Goal: Communication & Community: Answer question/provide support

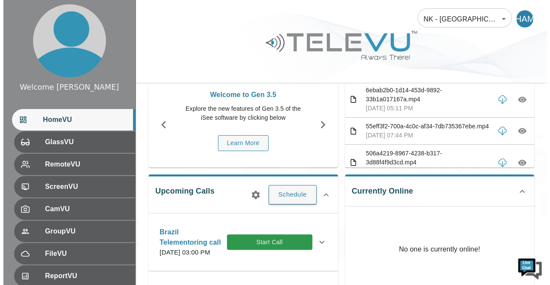
scroll to position [51, 0]
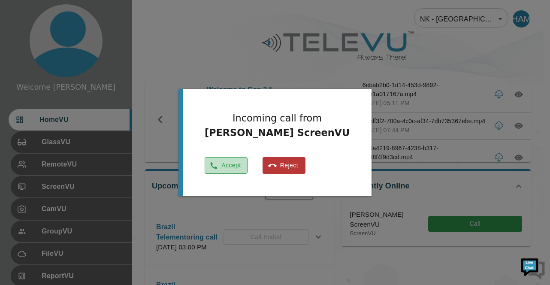
click at [248, 167] on button "Accept" at bounding box center [226, 165] width 43 height 17
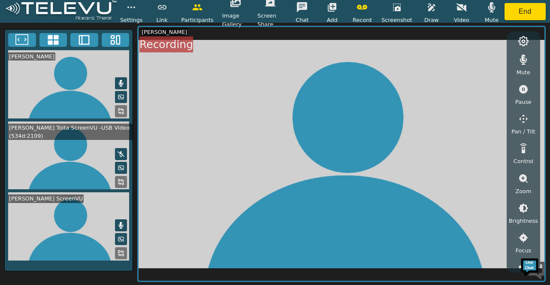
click at [122, 83] on icon at bounding box center [121, 83] width 5 height 7
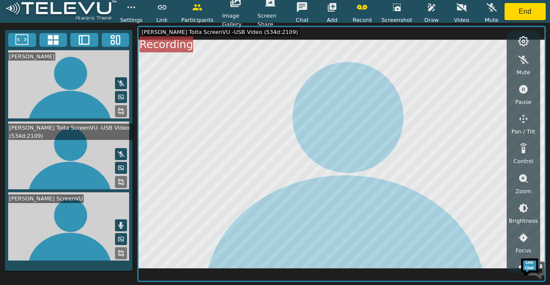
click at [332, 8] on icon "button" at bounding box center [332, 7] width 9 height 9
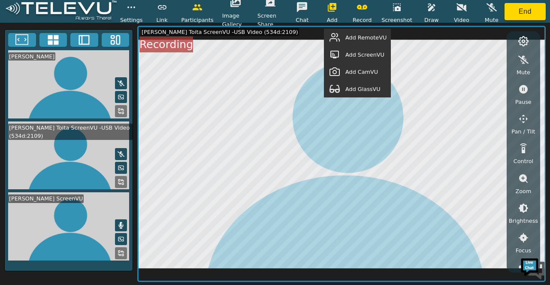
click at [362, 36] on span "Add RemoteVU" at bounding box center [365, 37] width 41 height 8
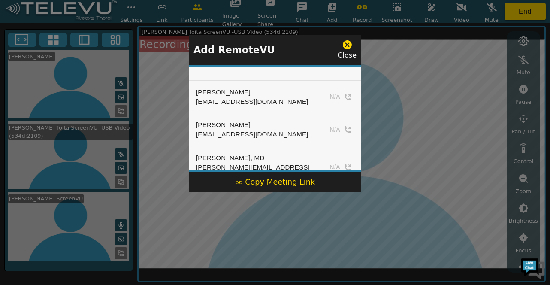
drag, startPoint x: 361, startPoint y: 72, endPoint x: 358, endPoint y: 68, distance: 4.6
click at [358, 68] on div "Add RemoteVU Close Alim Leung alim@neurokids.org N/A Avishai Shoham avishai@sur…" at bounding box center [275, 142] width 550 height 285
click at [388, 60] on div at bounding box center [275, 142] width 550 height 285
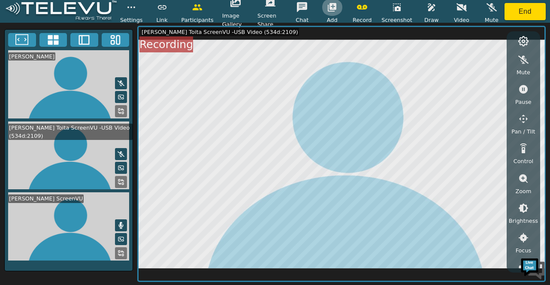
click at [333, 3] on icon "button" at bounding box center [332, 7] width 10 height 10
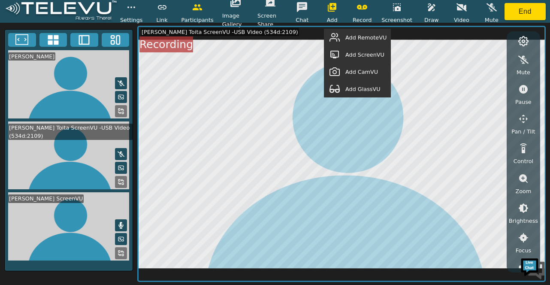
click at [371, 36] on span "Add RemoteVU" at bounding box center [365, 37] width 41 height 8
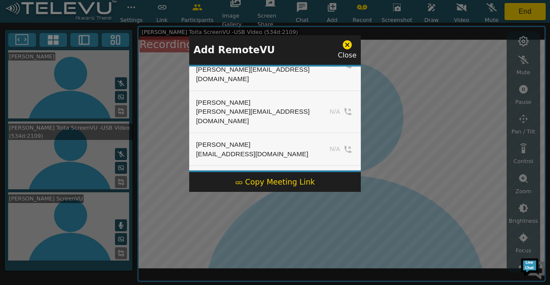
scroll to position [230, 0]
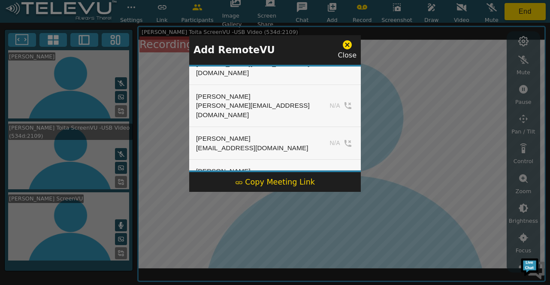
click at [413, 86] on div at bounding box center [275, 142] width 550 height 285
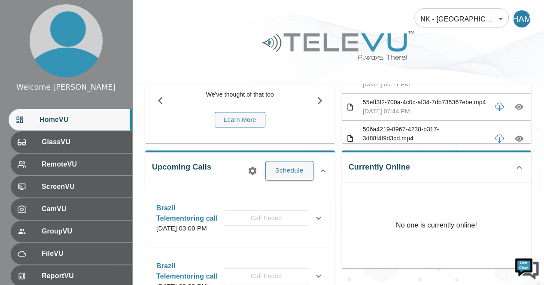
scroll to position [72, 0]
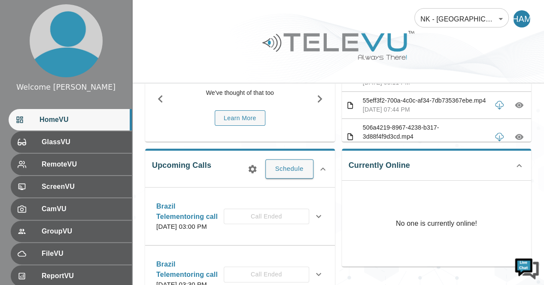
click at [278, 218] on div "Brazil Telementoring call [DATE] 03:00 PM Call Ended" at bounding box center [232, 216] width 153 height 30
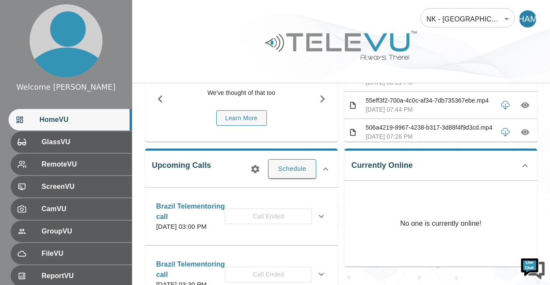
click at [500, 19] on body "Welcome [PERSON_NAME] HomeVU GlassVU RemoteVU ScreenVU CamVU GroupVU FileVU Rep…" at bounding box center [275, 262] width 550 height 669
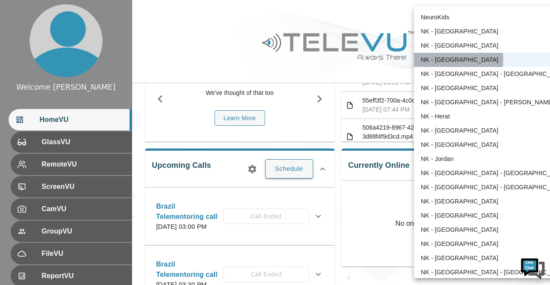
click at [442, 60] on li "NK - [GEOGRAPHIC_DATA]" at bounding box center [494, 60] width 160 height 14
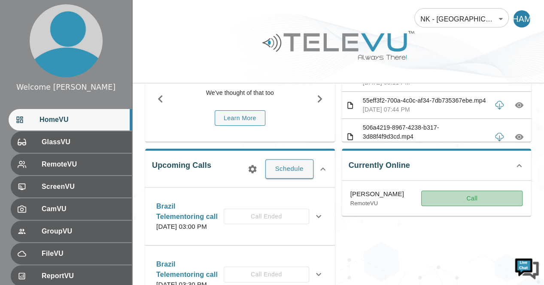
click at [480, 197] on button "Call" at bounding box center [471, 198] width 101 height 16
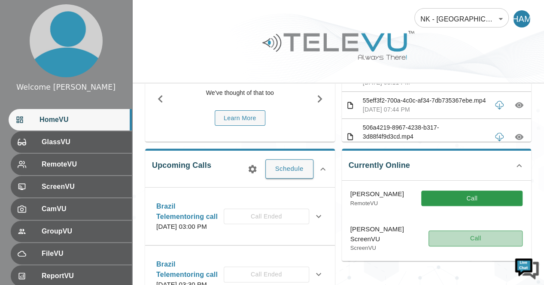
click at [453, 242] on button "Call" at bounding box center [475, 238] width 94 height 16
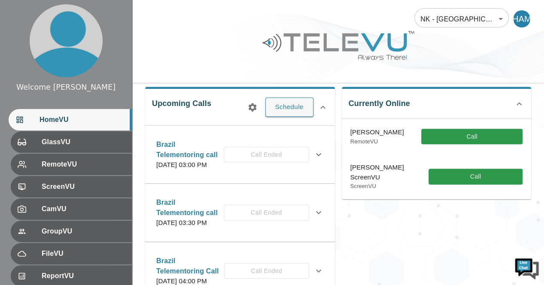
scroll to position [141, 0]
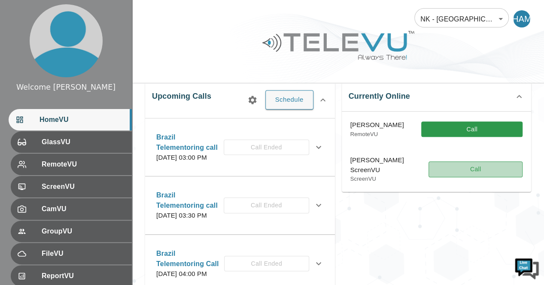
click at [452, 169] on button "Call" at bounding box center [475, 169] width 94 height 16
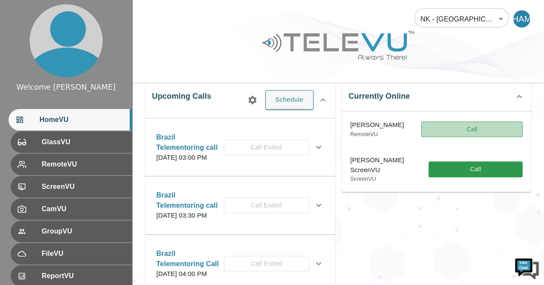
click at [468, 128] on button "Call" at bounding box center [471, 129] width 101 height 16
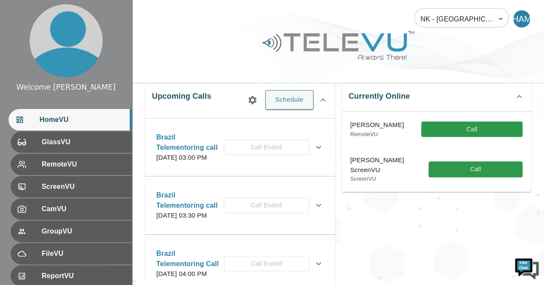
click at [290, 152] on div "Brazil Telementoring call [DATE] 03:00 PM Call Ended" at bounding box center [232, 147] width 153 height 30
click at [316, 148] on icon at bounding box center [318, 146] width 5 height 3
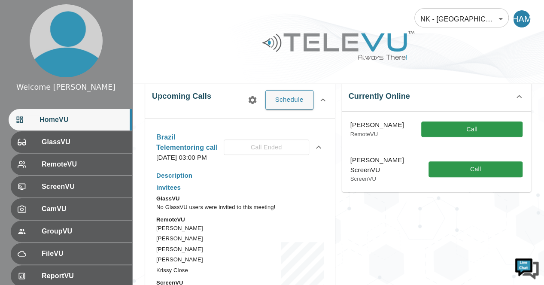
click at [257, 151] on div "Brazil Telementoring call [DATE] 03:00 PM Call Ended" at bounding box center [232, 147] width 153 height 30
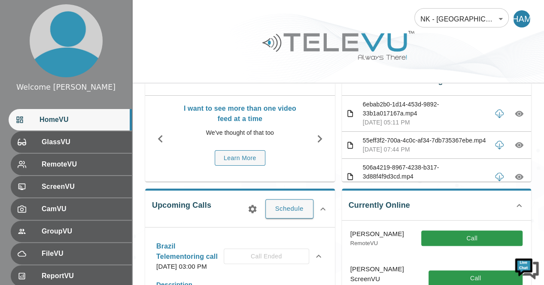
scroll to position [4, 0]
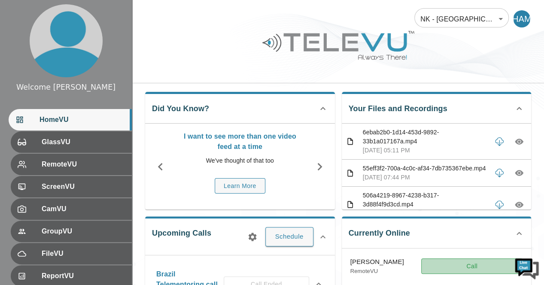
click at [472, 263] on button "Call" at bounding box center [471, 266] width 101 height 16
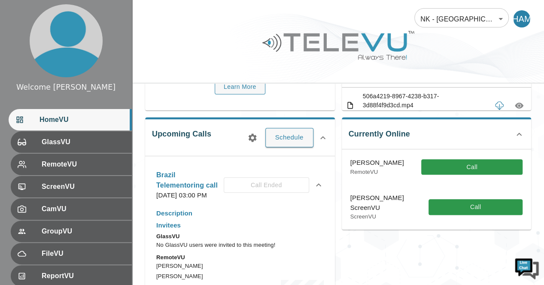
scroll to position [104, 0]
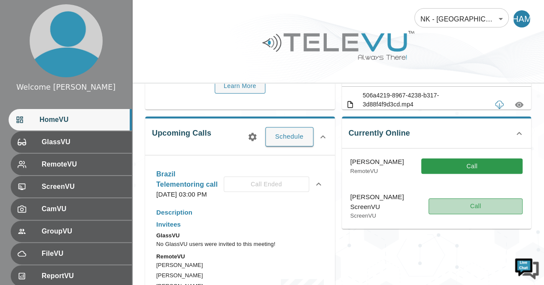
click at [514, 204] on button "Call" at bounding box center [475, 206] width 94 height 16
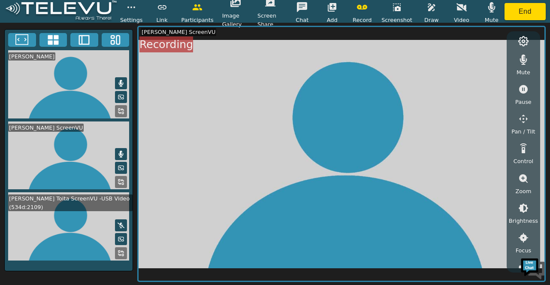
click at [124, 81] on icon at bounding box center [121, 83] width 7 height 7
click at [336, 4] on icon "button" at bounding box center [332, 7] width 9 height 9
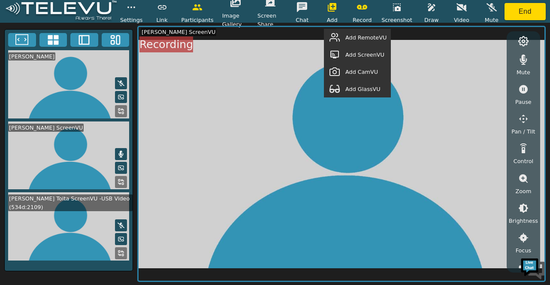
click at [356, 38] on span "Add RemoteVU" at bounding box center [365, 37] width 41 height 8
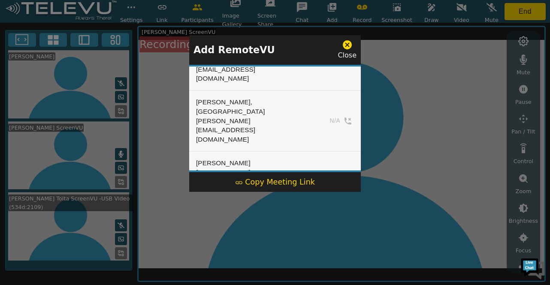
scroll to position [241, 0]
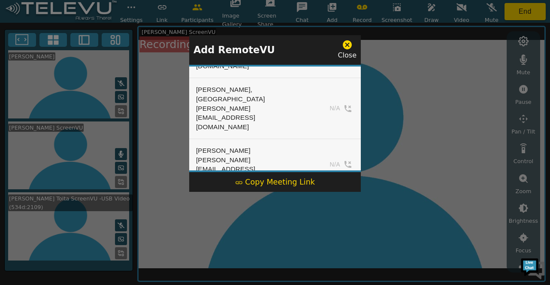
click at [332, 247] on button "Add" at bounding box center [336, 253] width 35 height 13
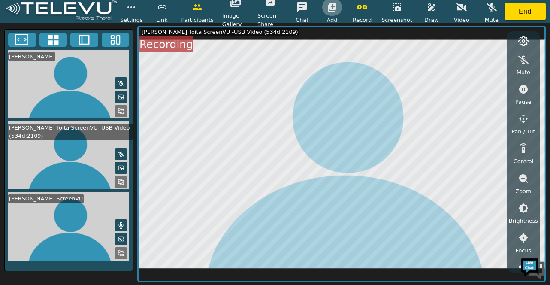
click at [333, 3] on icon "button" at bounding box center [332, 7] width 10 height 10
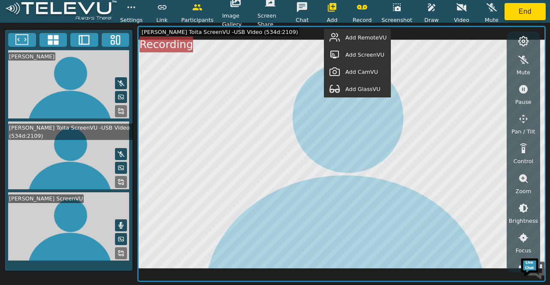
click at [369, 41] on span "Add RemoteVU" at bounding box center [365, 37] width 41 height 8
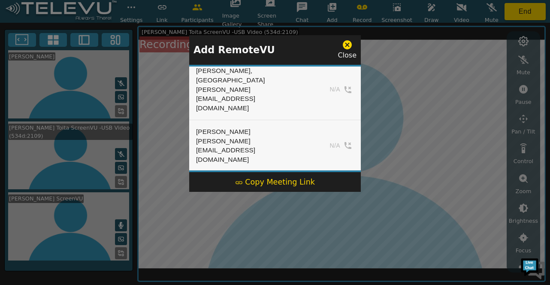
scroll to position [269, 0]
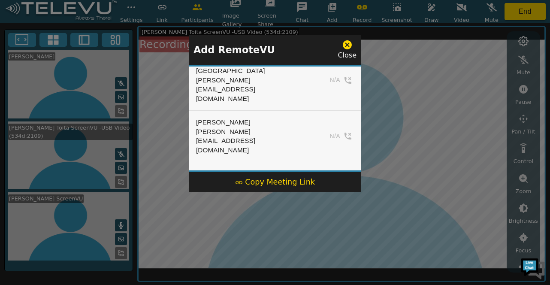
click at [341, 219] on button "Add" at bounding box center [336, 225] width 35 height 13
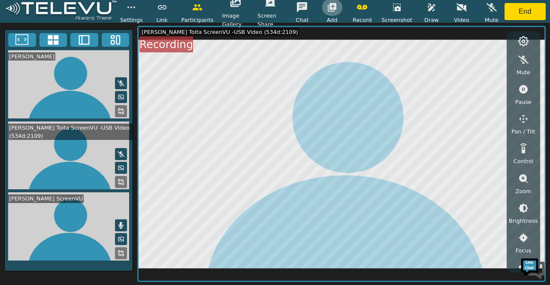
click at [334, 6] on icon "button" at bounding box center [332, 7] width 10 height 10
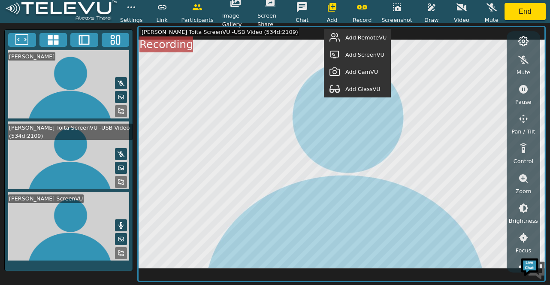
click at [358, 40] on span "Add RemoteVU" at bounding box center [365, 37] width 41 height 8
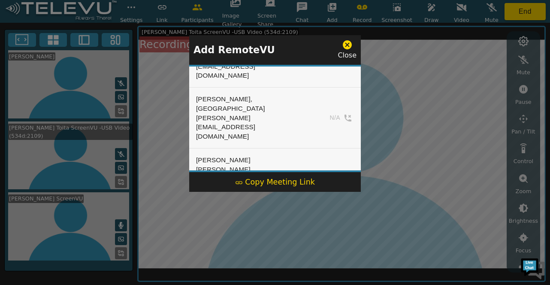
scroll to position [257, 0]
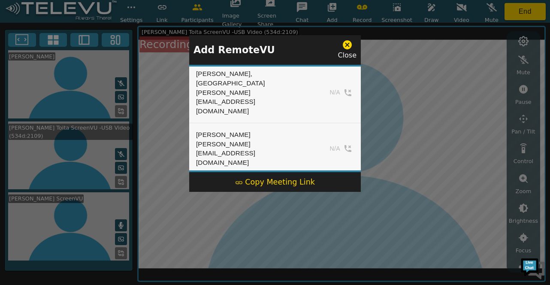
drag, startPoint x: 353, startPoint y: 100, endPoint x: 344, endPoint y: 101, distance: 9.1
click at [344, 233] on icon "simple table" at bounding box center [344, 237] width 9 height 9
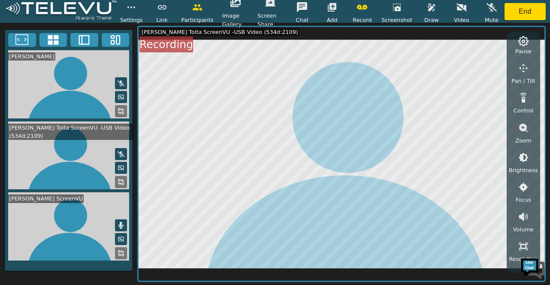
scroll to position [60, 0]
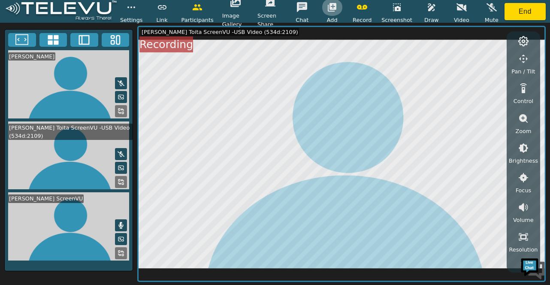
click at [333, 7] on icon "button" at bounding box center [332, 7] width 9 height 9
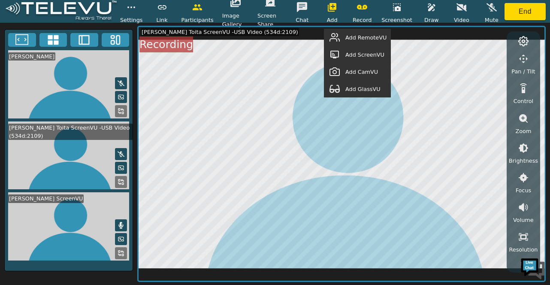
click at [350, 37] on span "Add RemoteVU" at bounding box center [365, 37] width 41 height 8
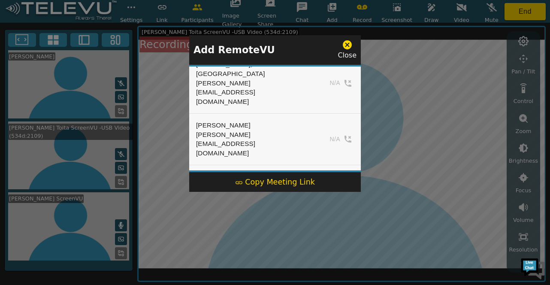
scroll to position [269, 0]
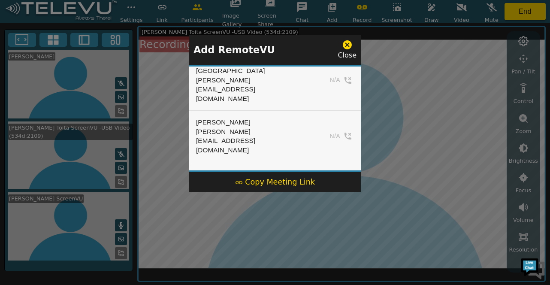
click at [329, 219] on button "Add" at bounding box center [336, 225] width 35 height 13
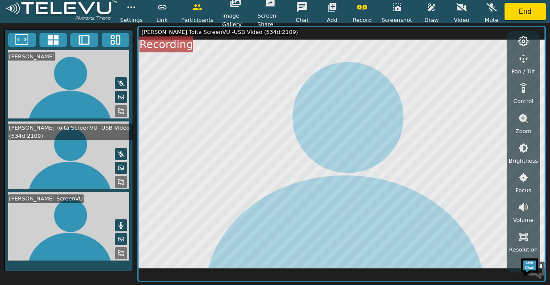
click at [124, 85] on icon at bounding box center [121, 83] width 7 height 7
click at [336, 9] on icon "button" at bounding box center [332, 7] width 9 height 9
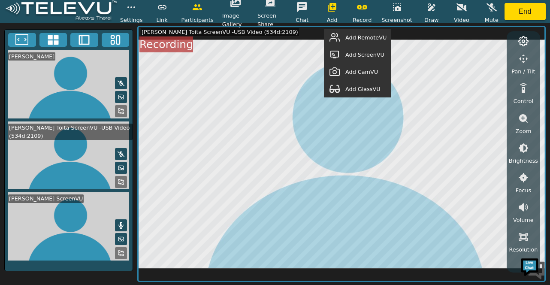
click at [359, 37] on span "Add RemoteVU" at bounding box center [365, 37] width 41 height 8
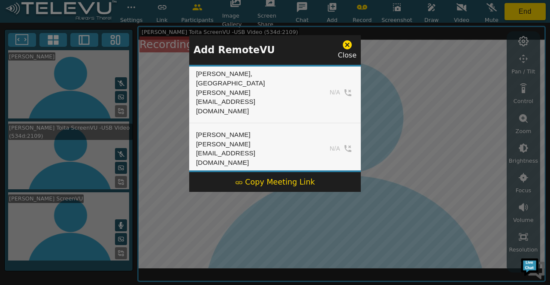
scroll to position [241, 0]
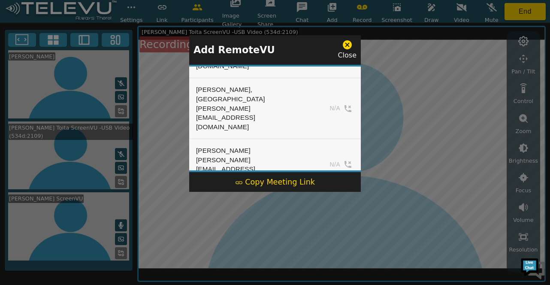
click at [332, 247] on button "Add" at bounding box center [336, 253] width 35 height 13
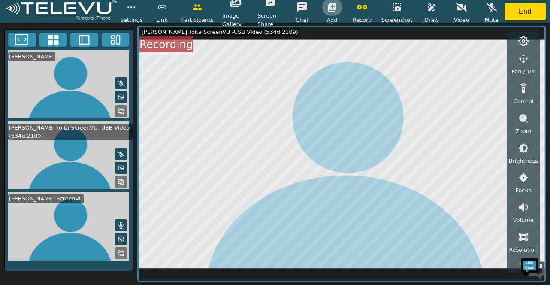
click at [335, 8] on icon "button" at bounding box center [332, 7] width 10 height 10
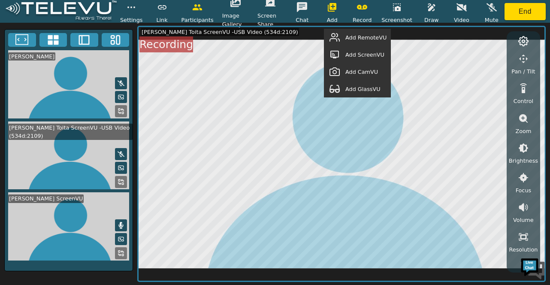
click at [366, 36] on span "Add RemoteVU" at bounding box center [365, 37] width 41 height 8
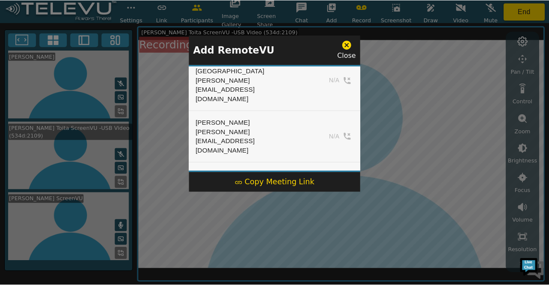
scroll to position [272, 0]
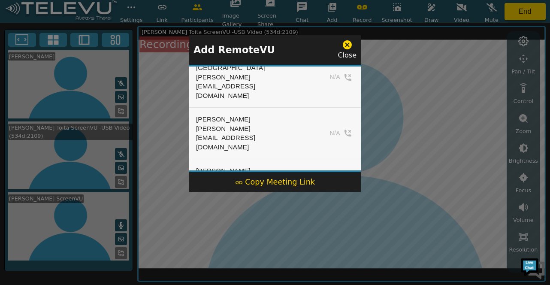
click at [341, 216] on button "Add" at bounding box center [336, 222] width 35 height 13
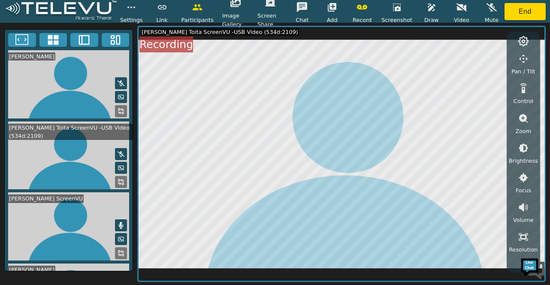
click at [118, 80] on icon at bounding box center [121, 83] width 7 height 7
click at [119, 80] on icon at bounding box center [121, 83] width 5 height 7
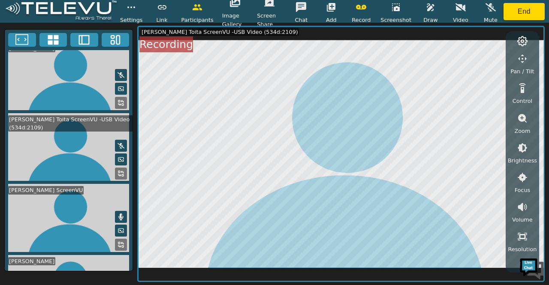
scroll to position [0, 0]
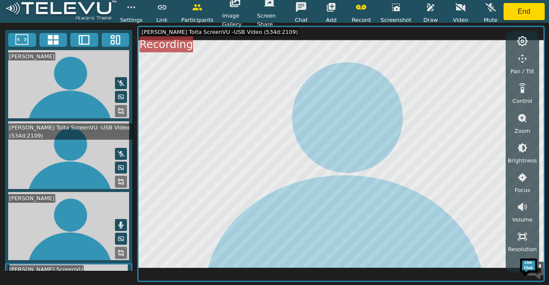
click at [118, 82] on icon at bounding box center [121, 83] width 7 height 7
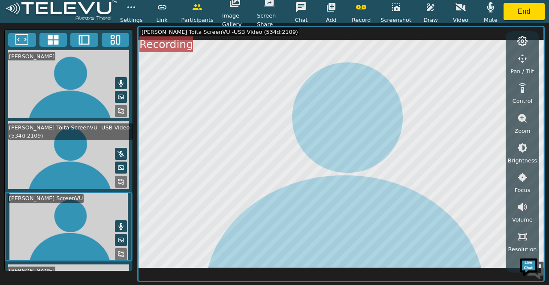
click at [118, 82] on icon at bounding box center [121, 83] width 7 height 7
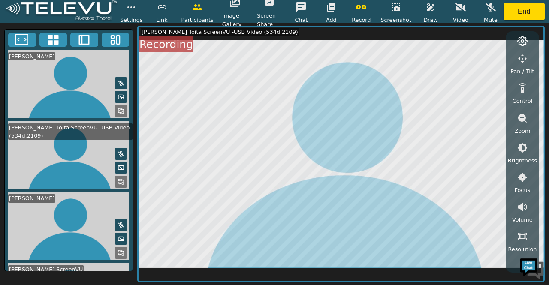
click at [118, 81] on icon at bounding box center [121, 83] width 7 height 6
click at [119, 81] on icon at bounding box center [121, 83] width 5 height 7
click at [118, 80] on icon at bounding box center [121, 83] width 7 height 6
click at [118, 80] on icon at bounding box center [121, 83] width 7 height 7
click at [118, 80] on icon at bounding box center [121, 83] width 7 height 6
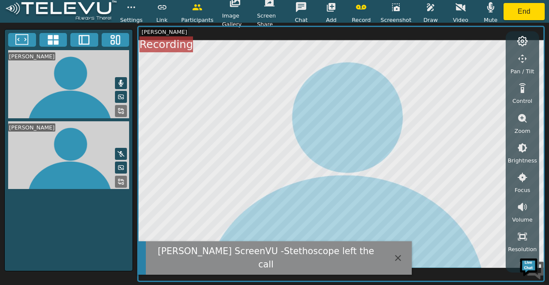
click at [118, 80] on icon at bounding box center [121, 83] width 7 height 7
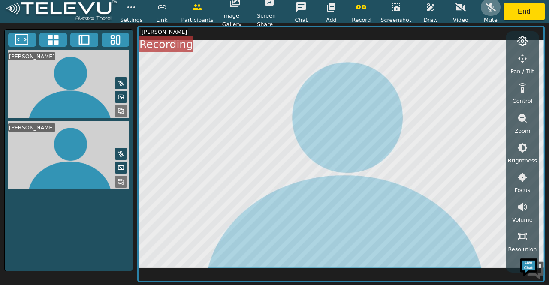
click at [492, 7] on icon "button" at bounding box center [491, 7] width 10 height 10
click at [492, 7] on icon "button" at bounding box center [490, 7] width 7 height 10
click at [335, 5] on icon "button" at bounding box center [331, 7] width 10 height 10
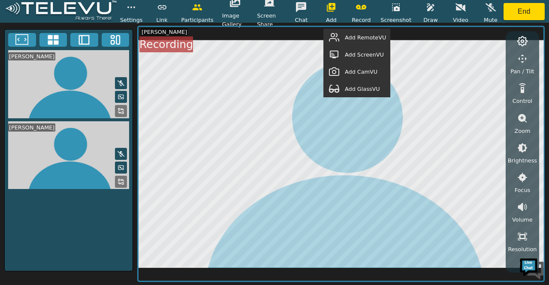
click at [361, 54] on span "Add ScreenVU" at bounding box center [364, 55] width 39 height 8
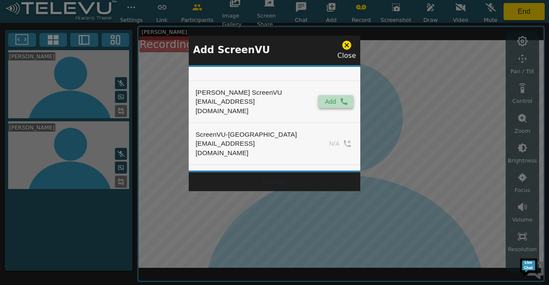
click at [330, 98] on button "Add" at bounding box center [335, 101] width 35 height 13
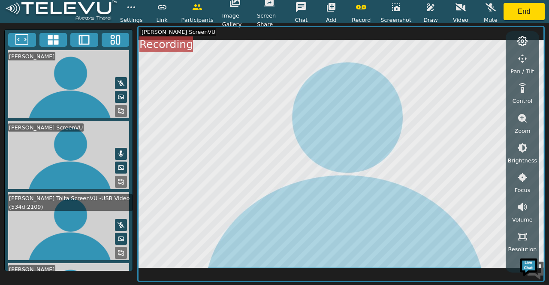
click at [121, 79] on button at bounding box center [121, 83] width 12 height 12
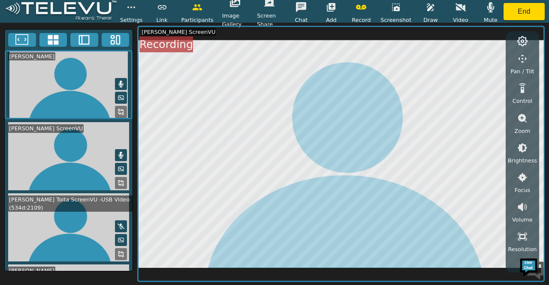
click at [121, 79] on button at bounding box center [121, 84] width 12 height 12
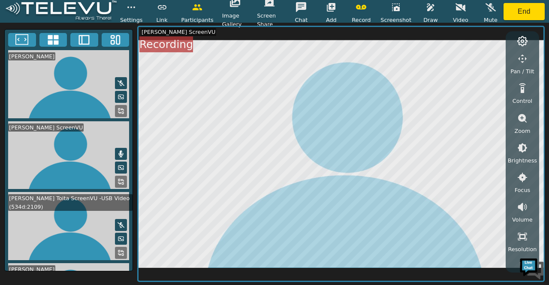
click at [121, 79] on button at bounding box center [121, 83] width 12 height 12
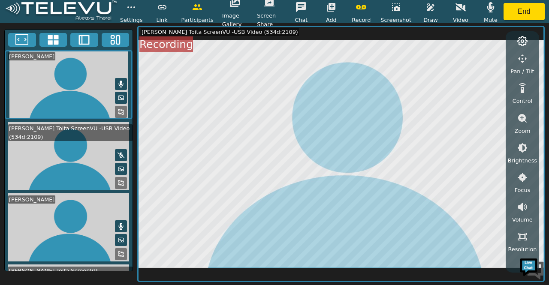
click at [121, 82] on icon at bounding box center [121, 84] width 7 height 7
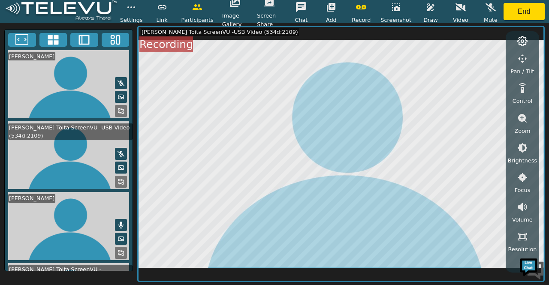
click at [121, 82] on icon at bounding box center [121, 83] width 7 height 7
click at [335, 5] on icon "button" at bounding box center [331, 7] width 10 height 10
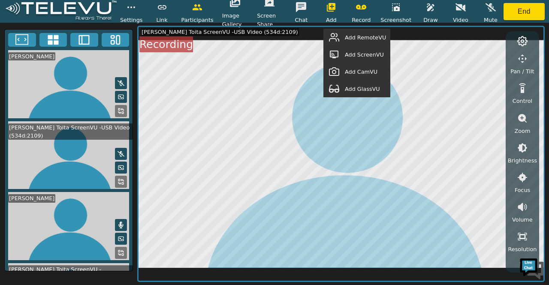
click at [366, 38] on span "Add RemoteVU" at bounding box center [365, 37] width 41 height 8
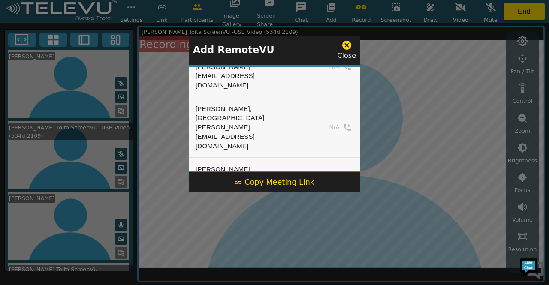
scroll to position [216, 0]
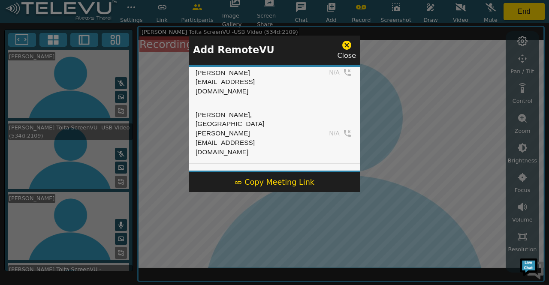
click at [328, 272] on button "Add" at bounding box center [335, 278] width 35 height 13
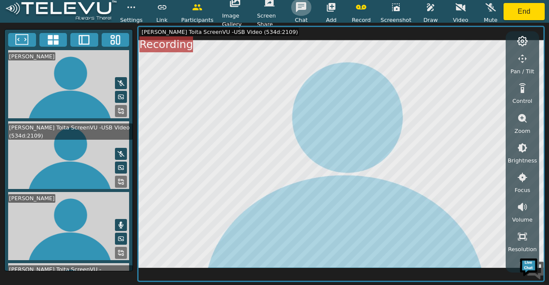
click at [305, 7] on icon "button" at bounding box center [301, 7] width 10 height 10
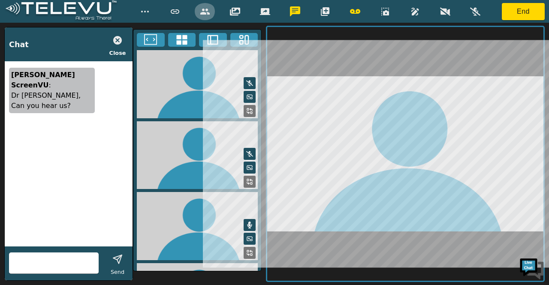
click at [208, 8] on icon "button" at bounding box center [205, 11] width 10 height 10
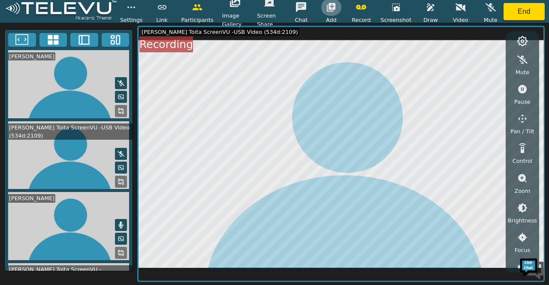
click at [335, 10] on icon "button" at bounding box center [331, 7] width 10 height 10
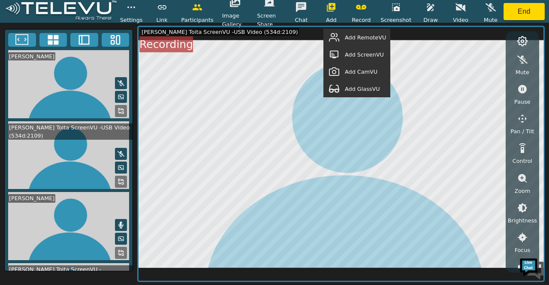
click at [356, 37] on span "Add RemoteVU" at bounding box center [365, 37] width 41 height 8
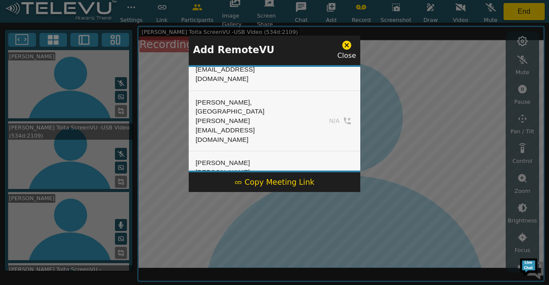
scroll to position [235, 0]
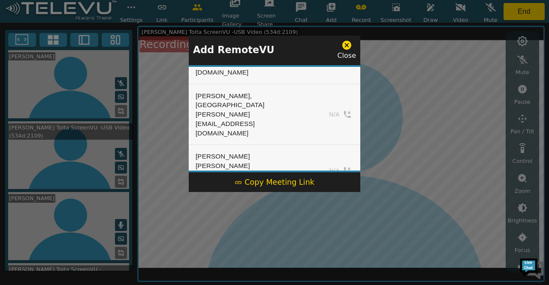
click at [333, 253] on button "Add" at bounding box center [335, 259] width 35 height 13
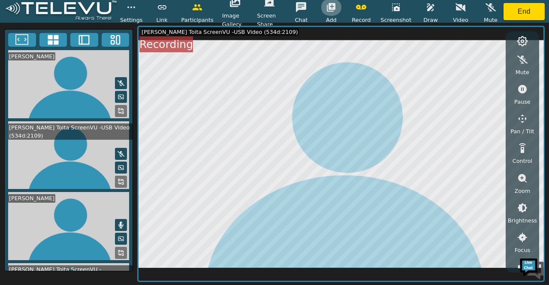
click at [335, 5] on icon "button" at bounding box center [331, 7] width 9 height 9
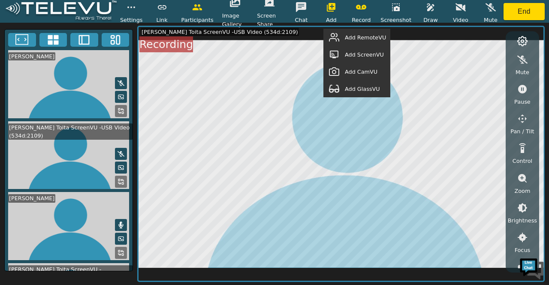
click at [368, 40] on span "Add RemoteVU" at bounding box center [365, 37] width 41 height 8
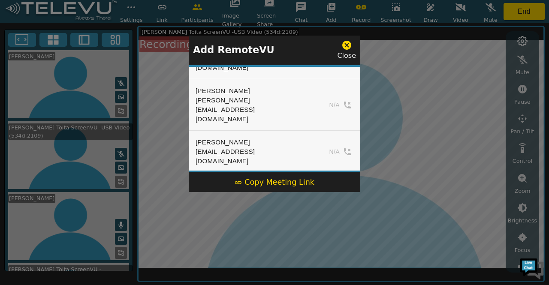
scroll to position [291, 0]
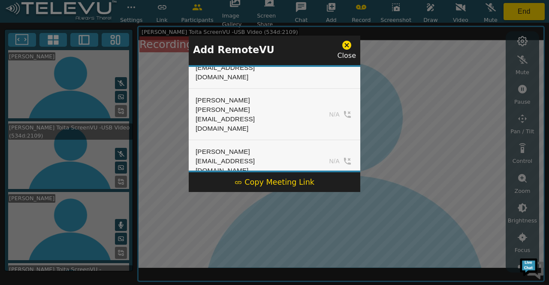
click at [360, 96] on div at bounding box center [274, 142] width 549 height 285
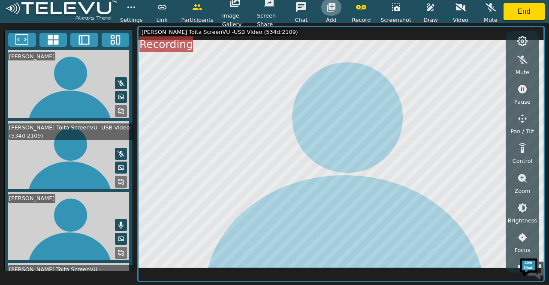
click at [335, 7] on icon "button" at bounding box center [331, 7] width 9 height 9
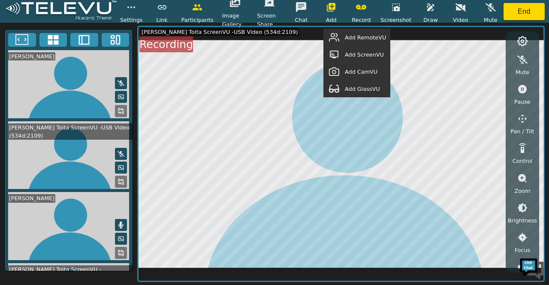
click at [358, 34] on span "Add RemoteVU" at bounding box center [365, 37] width 41 height 8
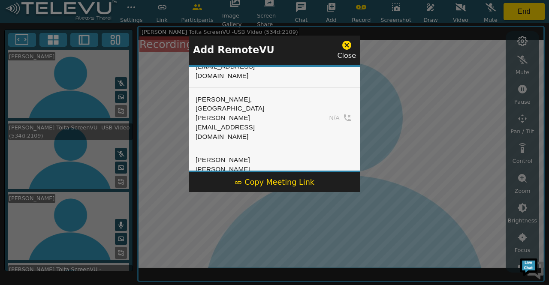
scroll to position [238, 0]
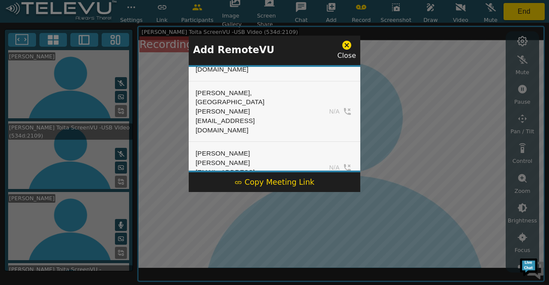
click at [337, 250] on button "Add" at bounding box center [335, 256] width 35 height 13
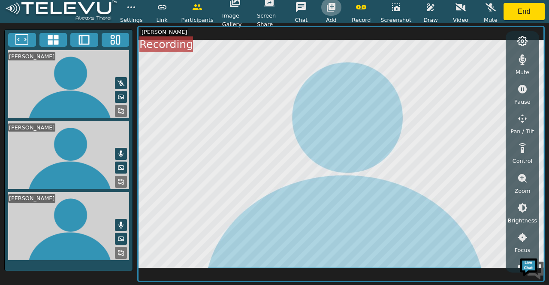
click at [335, 6] on icon "button" at bounding box center [331, 7] width 9 height 9
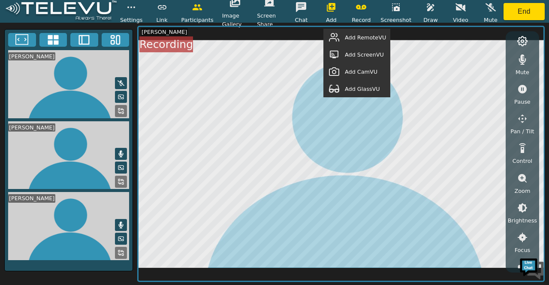
click at [374, 56] on span "Add ScreenVU" at bounding box center [364, 55] width 39 height 8
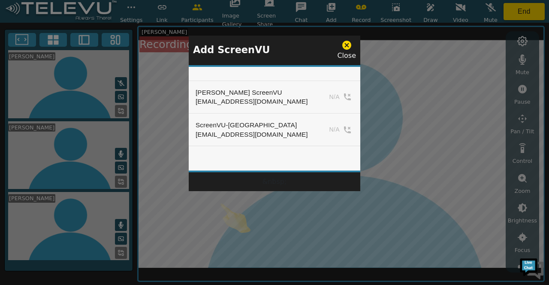
click at [347, 45] on icon at bounding box center [346, 45] width 11 height 11
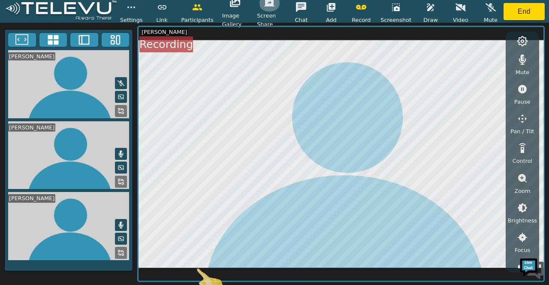
click at [273, 6] on icon "button" at bounding box center [269, 3] width 10 height 7
click at [336, 4] on icon "button" at bounding box center [331, 7] width 10 height 10
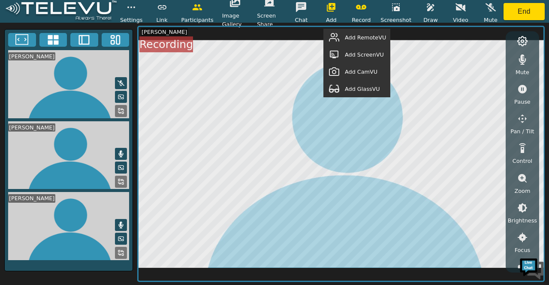
click at [371, 54] on span "Add ScreenVU" at bounding box center [364, 55] width 39 height 8
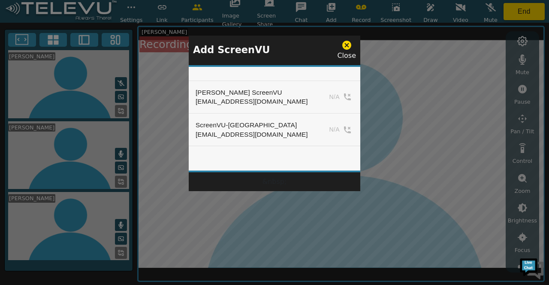
click at [344, 98] on td "N/A" at bounding box center [339, 97] width 42 height 33
click at [381, 92] on div at bounding box center [274, 142] width 549 height 285
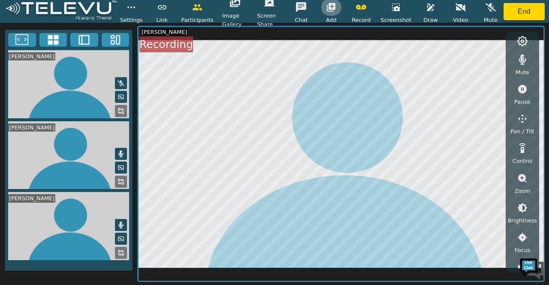
click at [335, 9] on icon "button" at bounding box center [331, 7] width 9 height 9
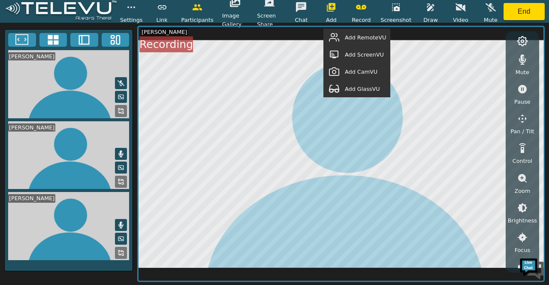
click at [358, 54] on span "Add ScreenVU" at bounding box center [364, 55] width 39 height 8
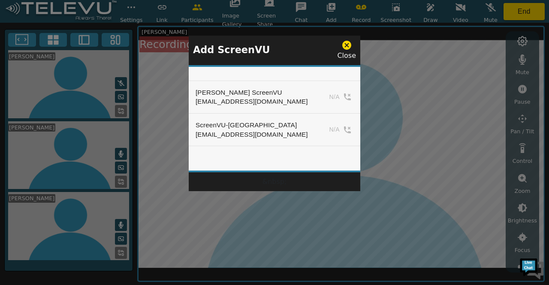
click at [425, 95] on div at bounding box center [274, 142] width 549 height 285
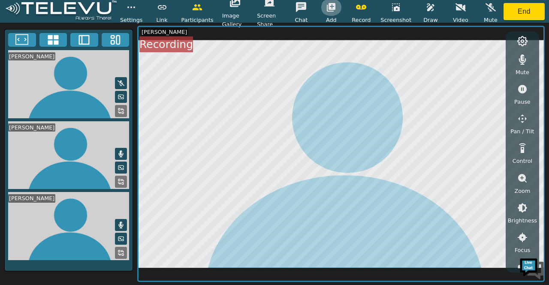
click at [334, 8] on icon "button" at bounding box center [331, 7] width 9 height 9
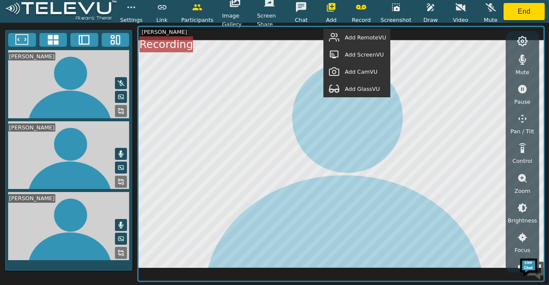
click at [372, 52] on span "Add ScreenVU" at bounding box center [364, 55] width 39 height 8
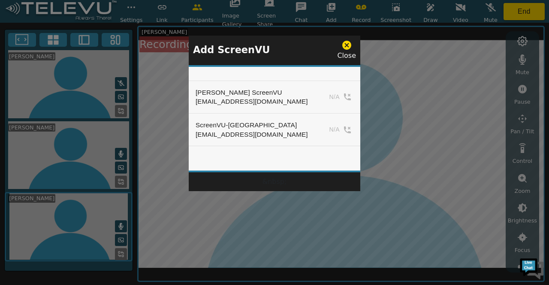
click at [350, 43] on icon at bounding box center [346, 45] width 11 height 11
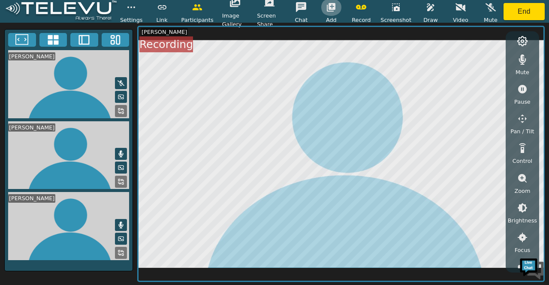
click at [339, 8] on button "button" at bounding box center [330, 7] width 21 height 17
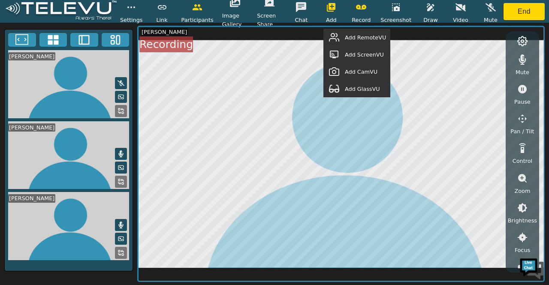
click at [365, 55] on span "Add ScreenVU" at bounding box center [364, 55] width 39 height 8
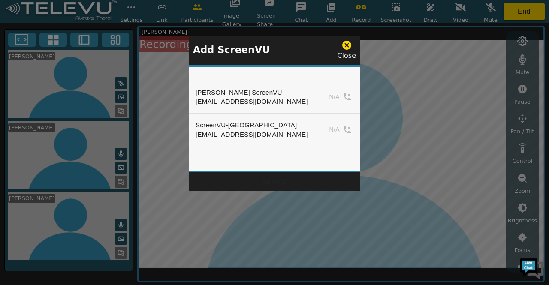
click at [365, 55] on div at bounding box center [274, 142] width 549 height 285
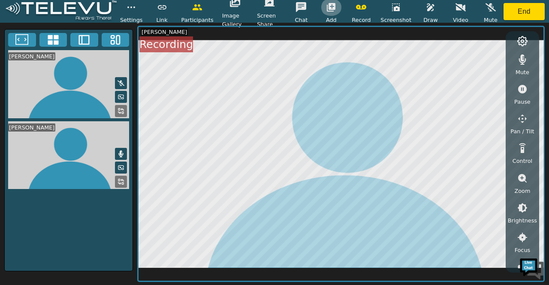
click at [335, 5] on icon "button" at bounding box center [331, 7] width 9 height 9
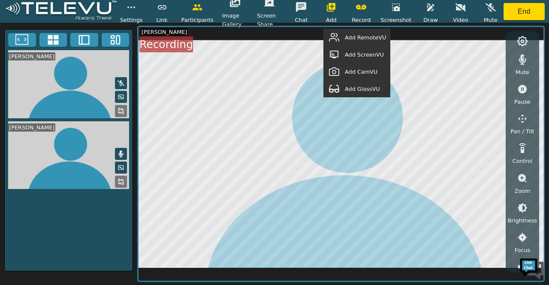
click at [364, 38] on span "Add RemoteVU" at bounding box center [365, 37] width 41 height 8
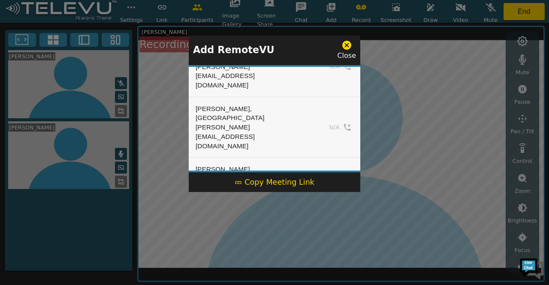
scroll to position [229, 0]
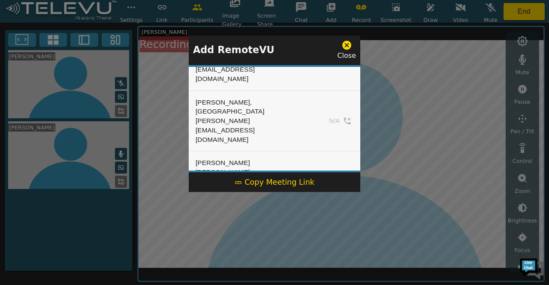
click at [336, 260] on button "Add" at bounding box center [335, 266] width 35 height 13
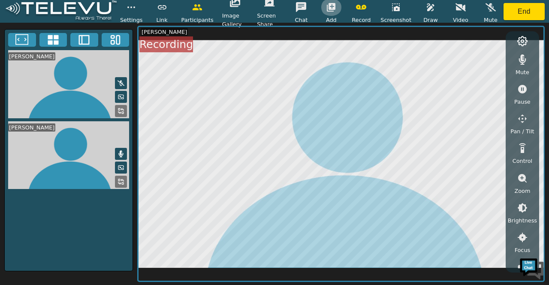
click at [335, 5] on icon "button" at bounding box center [331, 7] width 10 height 10
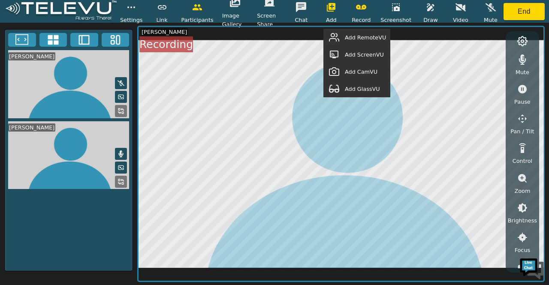
click at [354, 38] on span "Add RemoteVU" at bounding box center [365, 37] width 41 height 8
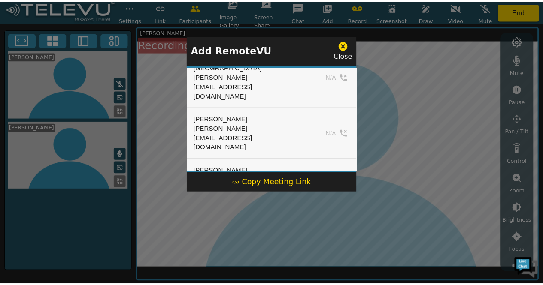
scroll to position [251, 0]
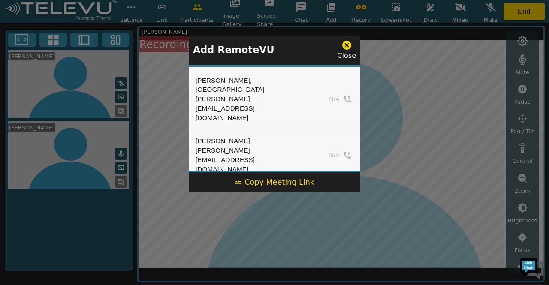
click at [335, 238] on button "Add" at bounding box center [335, 244] width 35 height 13
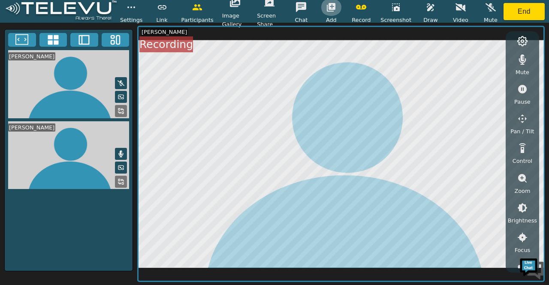
click at [332, 10] on icon "button" at bounding box center [331, 7] width 10 height 10
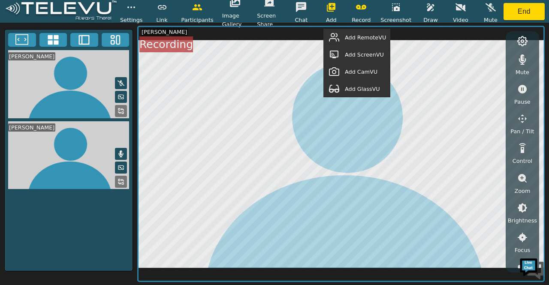
click at [358, 57] on span "Add ScreenVU" at bounding box center [364, 55] width 39 height 8
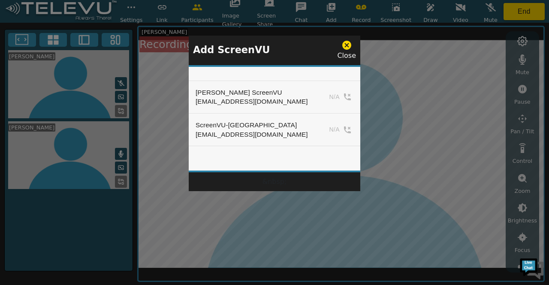
click at [385, 84] on div at bounding box center [274, 142] width 549 height 285
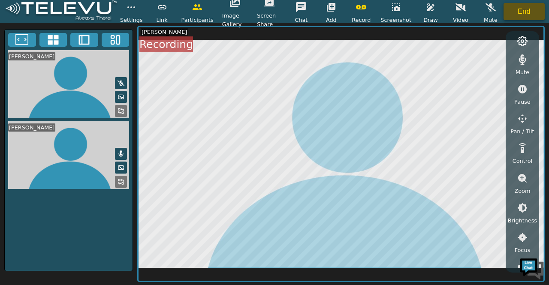
click at [517, 12] on button "End" at bounding box center [524, 11] width 41 height 17
